Goal: Complete application form

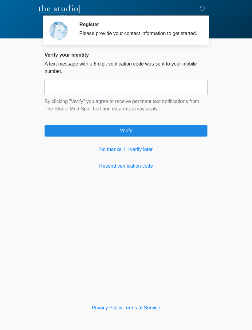
click at [127, 153] on link "No thanks, I'll verify later" at bounding box center [126, 149] width 163 height 7
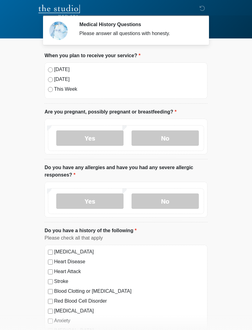
click at [62, 64] on div "[DATE] [DATE] This Week" at bounding box center [126, 80] width 163 height 36
click at [54, 68] on label "[DATE]" at bounding box center [129, 69] width 150 height 7
click at [183, 141] on label "No" at bounding box center [165, 137] width 67 height 15
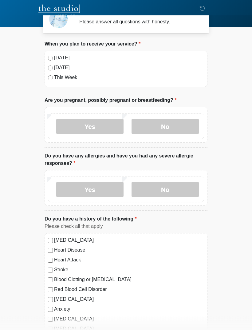
click at [183, 190] on label "No" at bounding box center [165, 189] width 67 height 15
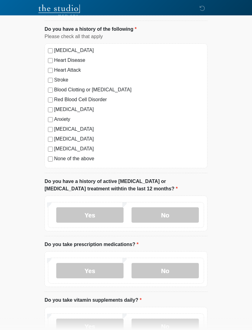
scroll to position [201, 0]
click at [173, 215] on label "No" at bounding box center [165, 214] width 67 height 15
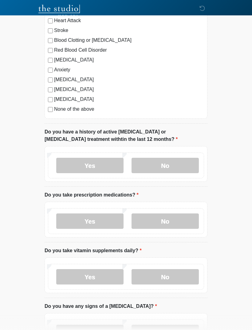
scroll to position [252, 0]
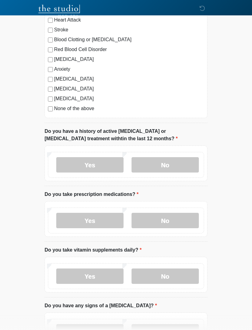
click at [163, 215] on label "No" at bounding box center [165, 220] width 67 height 15
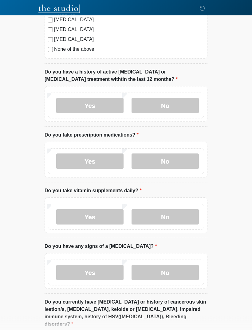
scroll to position [311, 0]
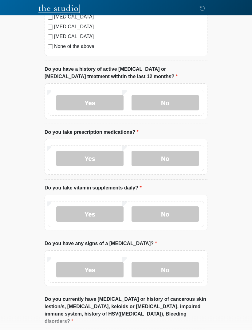
click at [108, 213] on label "Yes" at bounding box center [89, 214] width 67 height 15
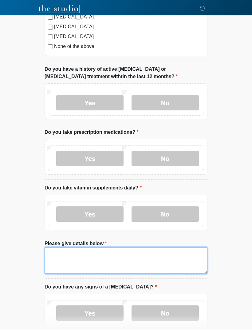
click at [159, 256] on textarea "Please give details below" at bounding box center [126, 260] width 163 height 26
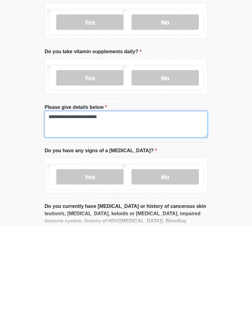
type textarea "**********"
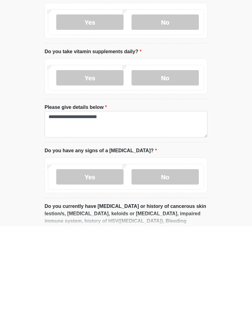
click at [139, 273] on label "No" at bounding box center [165, 280] width 67 height 15
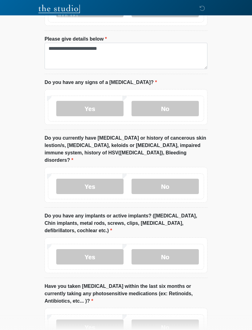
scroll to position [520, 0]
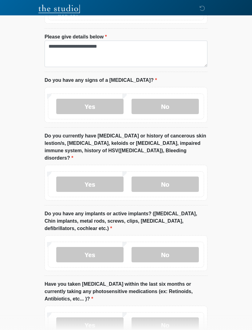
click at [101, 177] on label "Yes" at bounding box center [89, 184] width 67 height 15
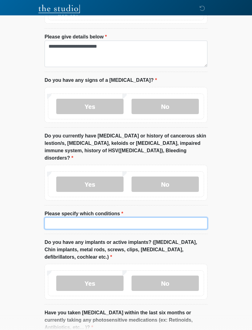
click at [58, 217] on input "Please specify which conditions" at bounding box center [126, 223] width 163 height 12
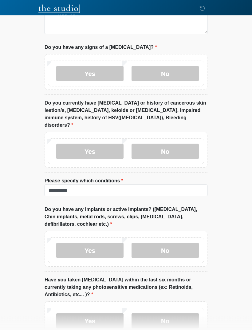
scroll to position [555, 0]
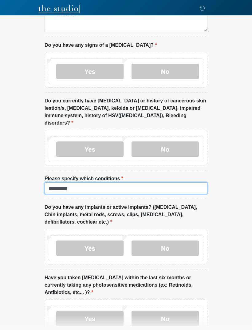
type input "**********"
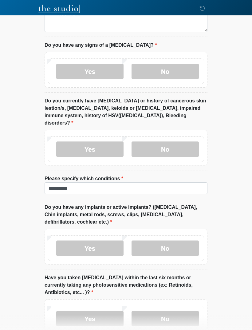
click at [179, 243] on label "No" at bounding box center [165, 248] width 67 height 15
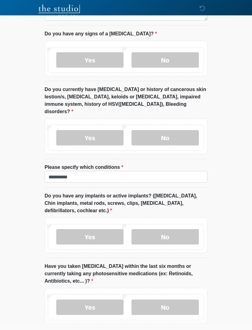
scroll to position [585, 0]
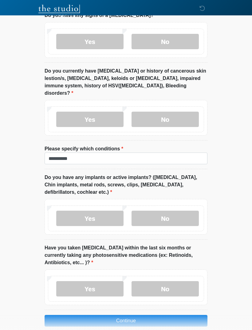
click at [185, 281] on label "No" at bounding box center [165, 288] width 67 height 15
click at [185, 315] on button "Continue" at bounding box center [126, 321] width 163 height 12
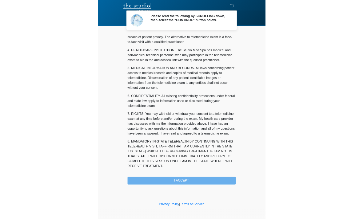
scroll to position [157, 0]
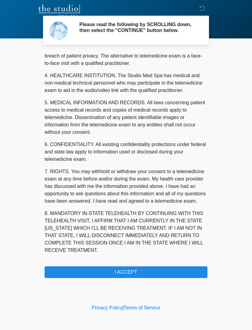
click at [82, 276] on button "I ACCEPT" at bounding box center [126, 272] width 163 height 12
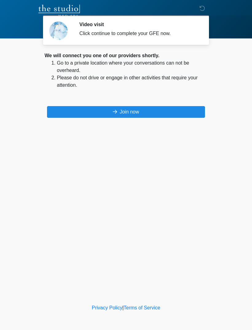
click at [177, 112] on button "Join now" at bounding box center [126, 112] width 158 height 12
